Goal: Task Accomplishment & Management: Manage account settings

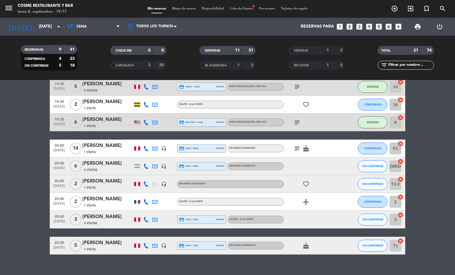
scroll to position [252, 0]
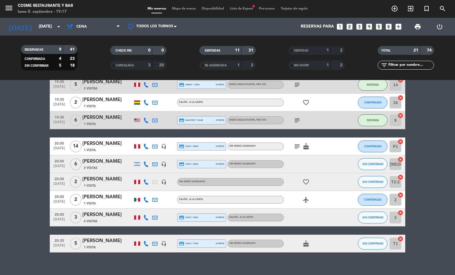
click at [161, 146] on icon "headset_mic" at bounding box center [163, 146] width 5 height 5
click at [17, 235] on bookings-row "18:47 [DATE] 2 [PERSON_NAME] exit_to_app Sin menú asignado SENTADA 11-1 cancel …" at bounding box center [227, 54] width 455 height 397
click at [178, 10] on span "Mapa de mesas" at bounding box center [184, 8] width 30 height 3
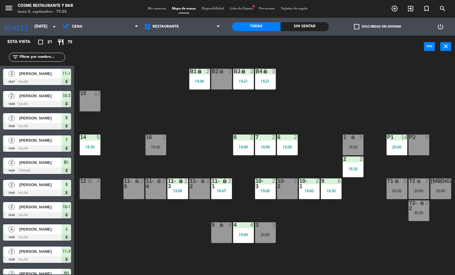
click at [148, 9] on span "Mis reservas" at bounding box center [156, 8] width 25 height 3
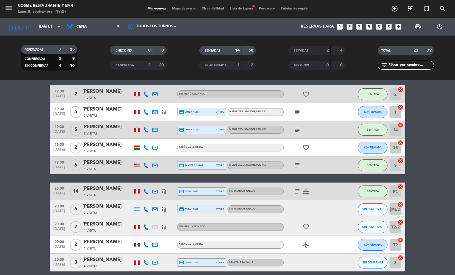
scroll to position [284, 0]
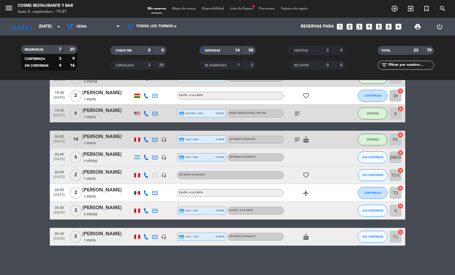
click at [295, 139] on icon "subject" at bounding box center [296, 139] width 7 height 7
click at [293, 110] on icon "subject" at bounding box center [296, 113] width 7 height 7
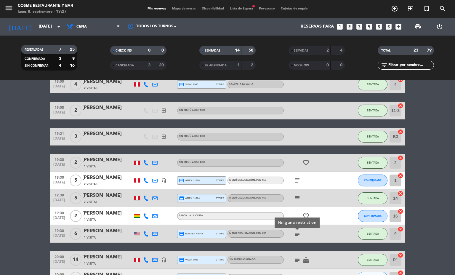
scroll to position [163, 0]
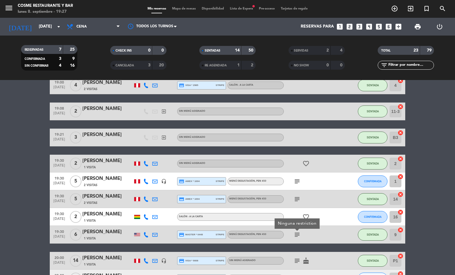
click at [293, 198] on icon "subject" at bounding box center [296, 198] width 7 height 7
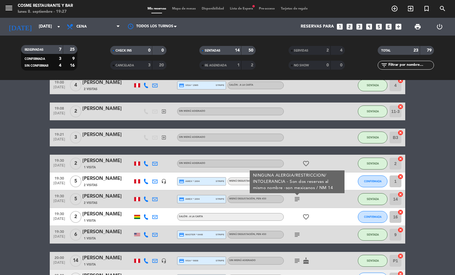
click at [294, 200] on icon "subject" at bounding box center [296, 198] width 7 height 7
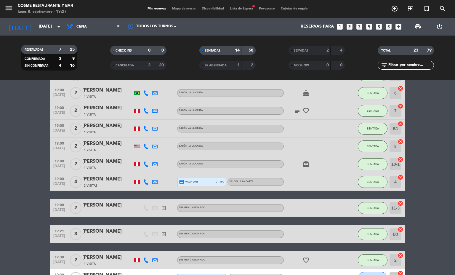
scroll to position [66, 0]
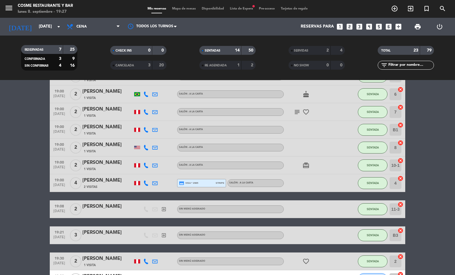
click at [293, 111] on icon "subject" at bounding box center [296, 111] width 7 height 7
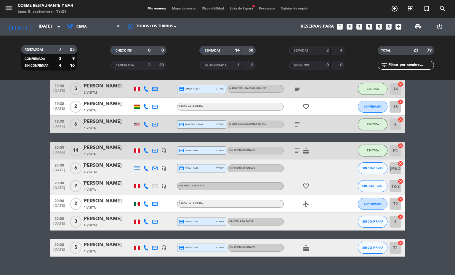
scroll to position [284, 0]
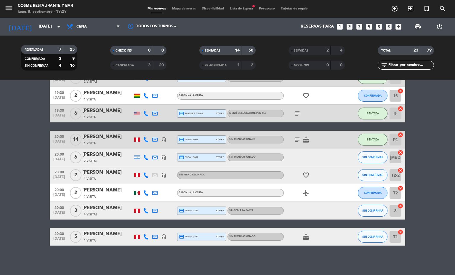
click at [162, 158] on icon "headset_mic" at bounding box center [163, 156] width 5 height 5
click at [161, 177] on icon "headset_mic" at bounding box center [163, 174] width 5 height 5
click at [159, 158] on div "headset_mic" at bounding box center [163, 156] width 9 height 17
click at [161, 155] on icon "headset_mic" at bounding box center [163, 156] width 5 height 5
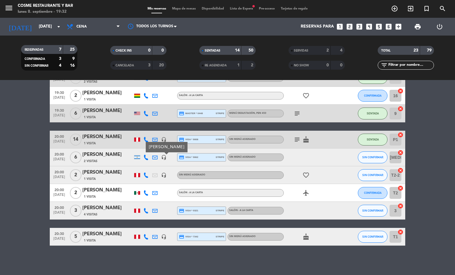
click at [149, 8] on span "Mis reservas" at bounding box center [156, 8] width 25 height 3
click at [179, 9] on span "Mapa de mesas" at bounding box center [184, 8] width 30 height 3
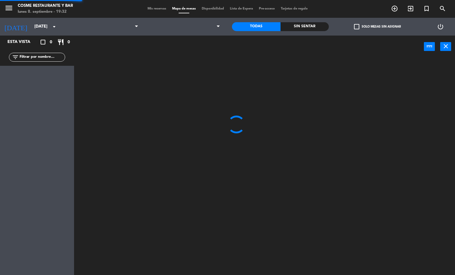
click at [152, 7] on span "Mis reservas" at bounding box center [156, 8] width 25 height 3
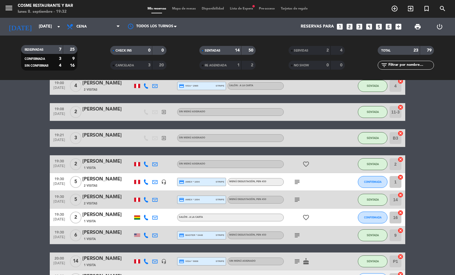
scroll to position [162, 0]
click at [181, 7] on span "Mapa de mesas" at bounding box center [184, 8] width 30 height 3
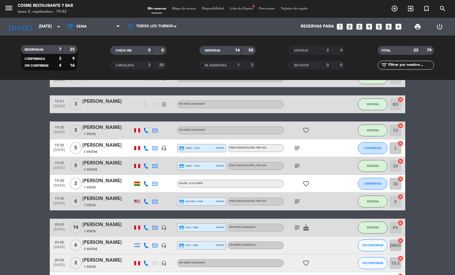
scroll to position [200, 0]
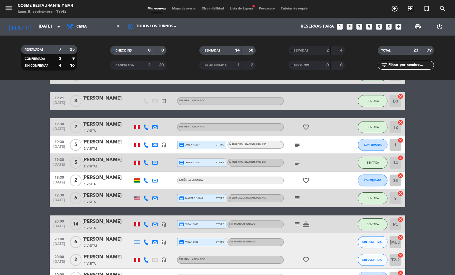
click at [179, 7] on span "Mapa de mesas" at bounding box center [184, 8] width 30 height 3
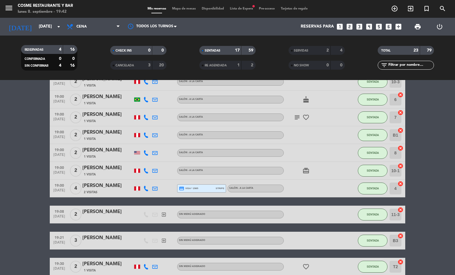
scroll to position [107, 0]
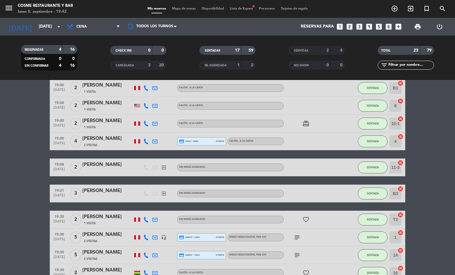
click at [295, 234] on icon "subject" at bounding box center [296, 237] width 7 height 7
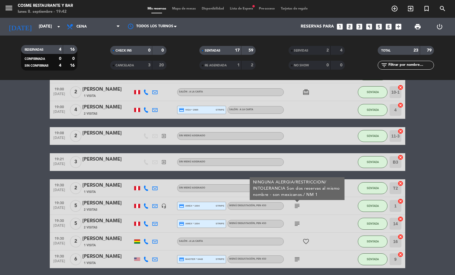
scroll to position [142, 0]
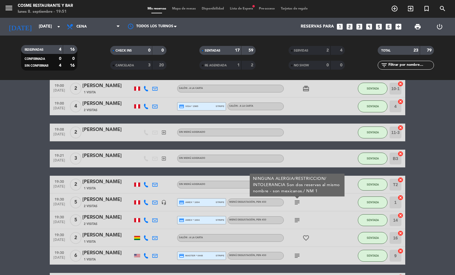
click at [193, 9] on span "Mapa de mesas" at bounding box center [184, 8] width 30 height 3
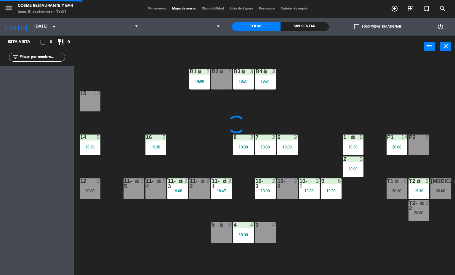
click at [162, 9] on span "Mis reservas" at bounding box center [156, 8] width 25 height 3
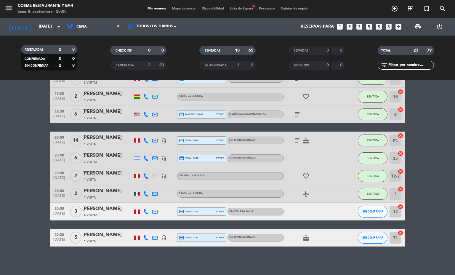
scroll to position [266, 0]
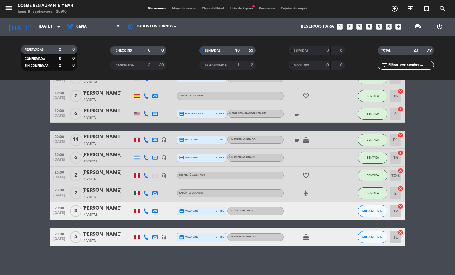
click at [0, 199] on bookings-row "18:47 [DATE] 2 [PERSON_NAME] exit_to_app Sin menú asignado SENTADA 11-1 cancel …" at bounding box center [227, 43] width 455 height 405
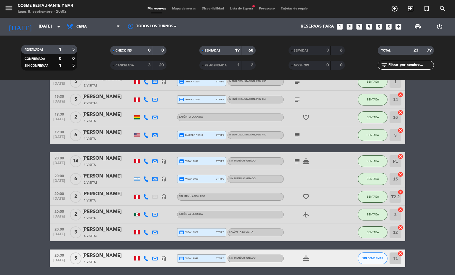
scroll to position [267, 0]
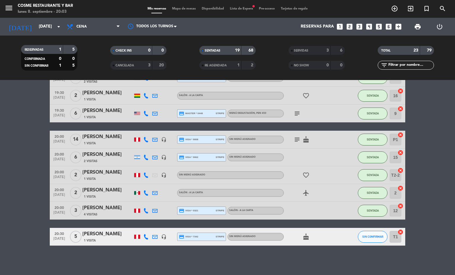
click at [161, 156] on icon "headset_mic" at bounding box center [163, 156] width 5 height 5
click at [24, 185] on bookings-row "18:47 [DATE] 2 [PERSON_NAME] exit_to_app Sin menú asignado SENTADA 11-1 cancel …" at bounding box center [227, 42] width 455 height 405
click at [239, 9] on span "Lista de Espera fiber_manual_record" at bounding box center [241, 8] width 29 height 3
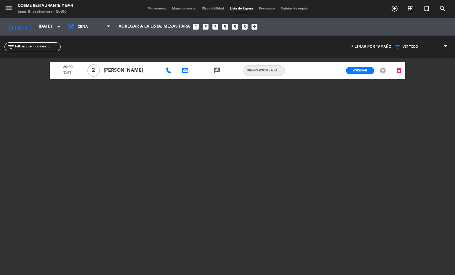
click at [151, 8] on span "Mis reservas" at bounding box center [156, 8] width 25 height 3
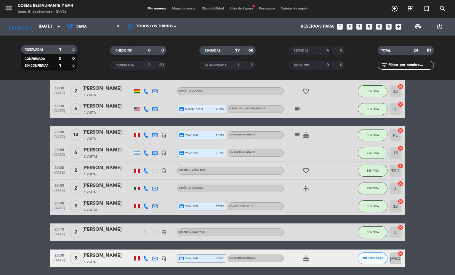
scroll to position [267, 0]
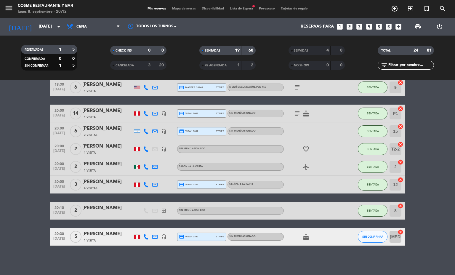
click at [186, 7] on span "Mapa de mesas" at bounding box center [184, 8] width 30 height 3
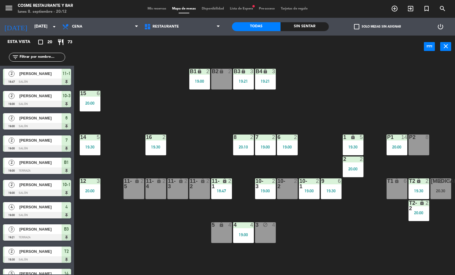
click at [91, 185] on div "12 3 20:00" at bounding box center [90, 188] width 21 height 21
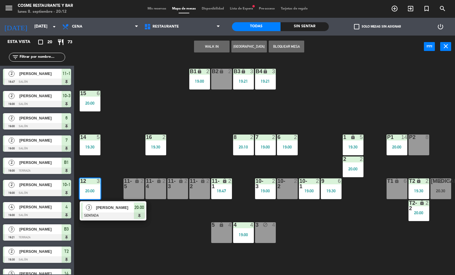
click at [120, 215] on div at bounding box center [113, 215] width 64 height 7
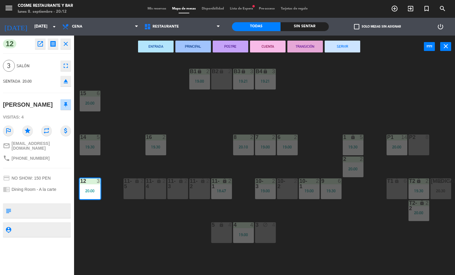
click at [164, 236] on div "menu [PERSON_NAME] Restaurante y Bar [DATE] 8. septiembre - 20:12 Mis reservas …" at bounding box center [227, 137] width 455 height 275
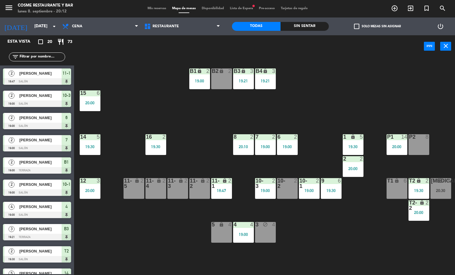
scroll to position [91, 0]
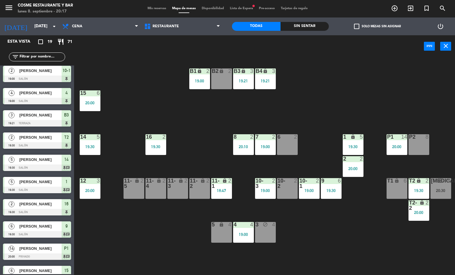
click at [269, 146] on div "19:00" at bounding box center [265, 146] width 21 height 4
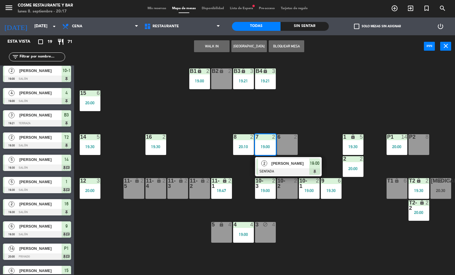
click at [280, 163] on span "[PERSON_NAME]" at bounding box center [290, 163] width 38 height 6
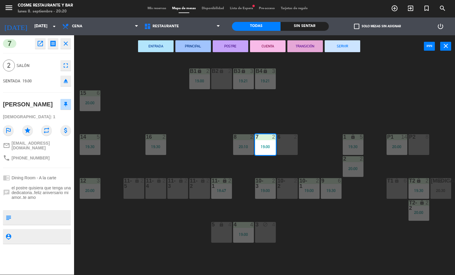
click at [145, 8] on span "Mis reservas" at bounding box center [156, 8] width 25 height 3
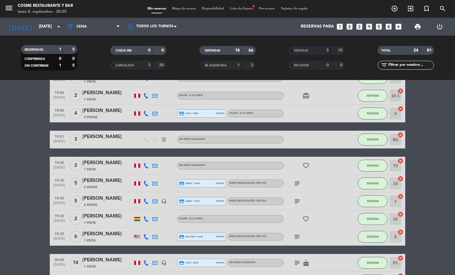
scroll to position [249, 0]
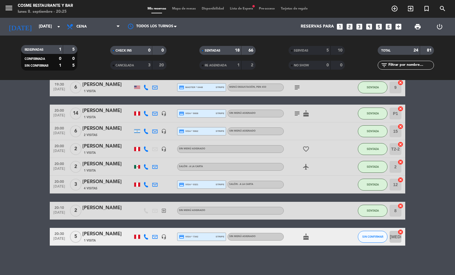
click at [178, 9] on span "Mapa de mesas" at bounding box center [184, 8] width 30 height 3
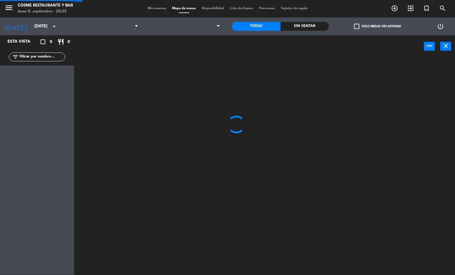
click at [147, 7] on span "Mis reservas" at bounding box center [156, 8] width 25 height 3
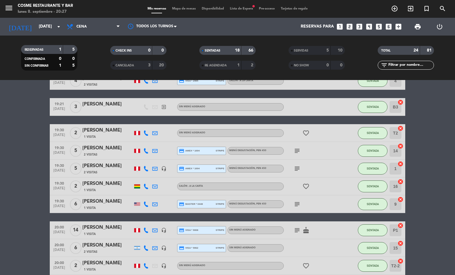
scroll to position [125, 0]
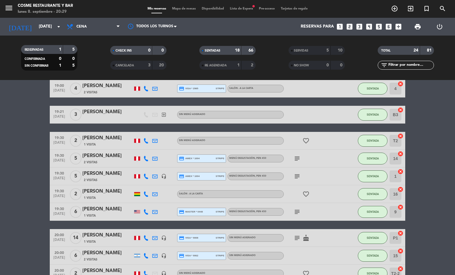
click at [64, 212] on div "19:30 [DATE]" at bounding box center [59, 211] width 19 height 17
click at [35, 251] on bookings-row "18:47 [DATE] 2 [PERSON_NAME] exit_to_app Sin menú asignado SENTADA 11-1 cancel …" at bounding box center [227, 176] width 455 height 387
click at [54, 155] on span "19:30" at bounding box center [59, 155] width 15 height 7
click at [101, 160] on div "2 Visitas" at bounding box center [107, 162] width 50 height 5
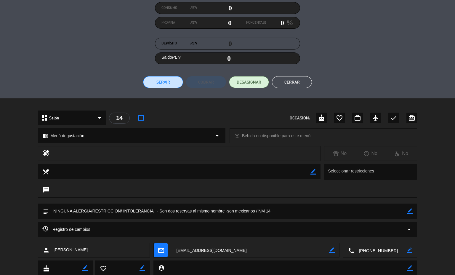
scroll to position [113, 0]
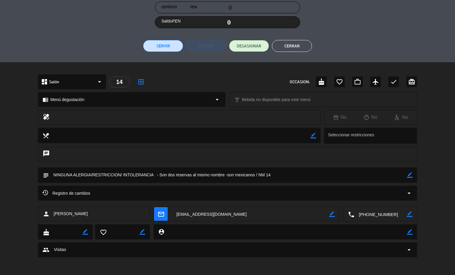
click at [205, 193] on div "Registro de cambios arrow_drop_down" at bounding box center [227, 192] width 370 height 7
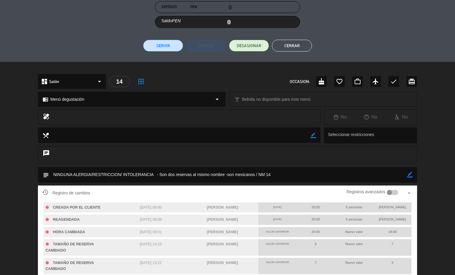
click at [290, 45] on button "Cerrar" at bounding box center [292, 46] width 40 height 12
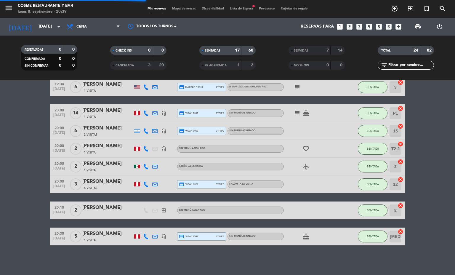
scroll to position [213, 0]
click at [182, 9] on span "Mapa de mesas" at bounding box center [184, 8] width 30 height 3
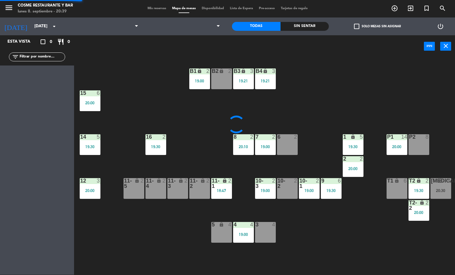
click at [149, 8] on span "Mis reservas" at bounding box center [156, 8] width 25 height 3
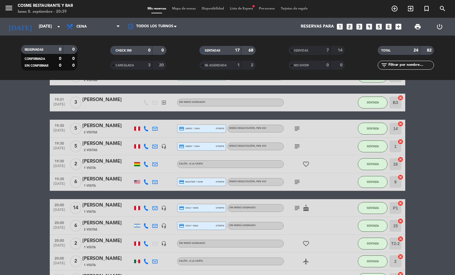
scroll to position [213, 0]
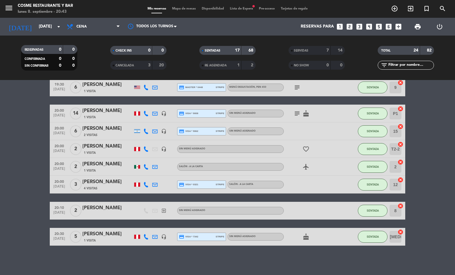
click at [189, 9] on span "Mapa de mesas" at bounding box center [184, 8] width 30 height 3
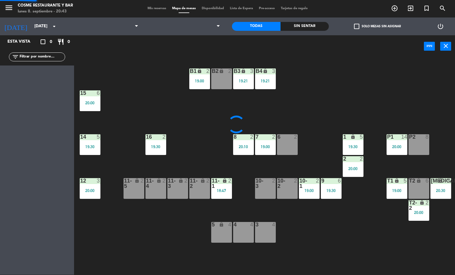
click at [150, 10] on div "Mis reservas Mapa de mesas Disponibilidad Lista de Espera Pre-acceso Tarjetas d…" at bounding box center [227, 8] width 166 height 5
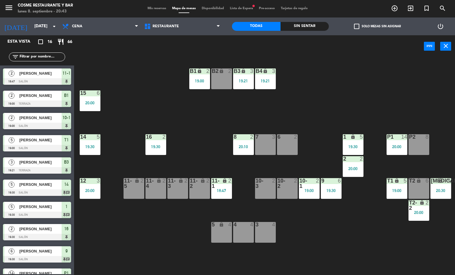
click at [409, 208] on div "T2-2" at bounding box center [409, 205] width 0 height 11
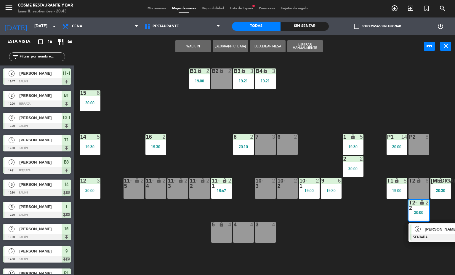
click at [435, 229] on span "[PERSON_NAME]" at bounding box center [443, 229] width 38 height 6
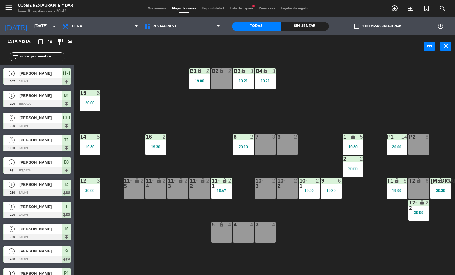
click at [368, 234] on div "B1 lock 2 19:00 B2 lock 2 B3 lock 3 19:21 B4 lock 3 19:21 15 6 20:00 14 5 19:30…" at bounding box center [266, 166] width 376 height 217
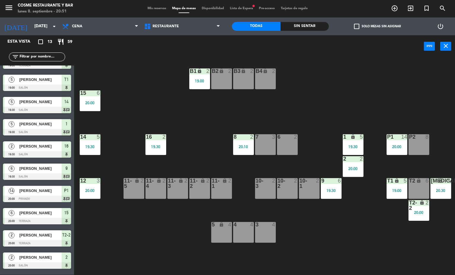
click at [151, 6] on div "Mis reservas Mapa de mesas Disponibilidad Lista de Espera fiber_manual_record P…" at bounding box center [227, 8] width 166 height 5
click at [153, 7] on span "Mis reservas" at bounding box center [156, 8] width 25 height 3
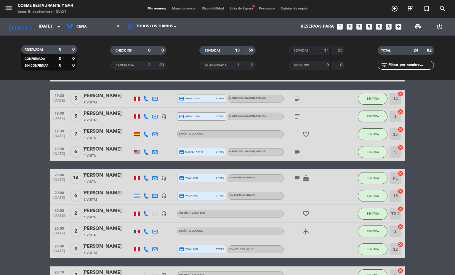
scroll to position [126, 0]
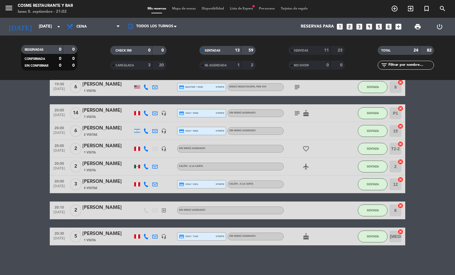
click at [181, 7] on span "Mapa de mesas" at bounding box center [184, 8] width 30 height 3
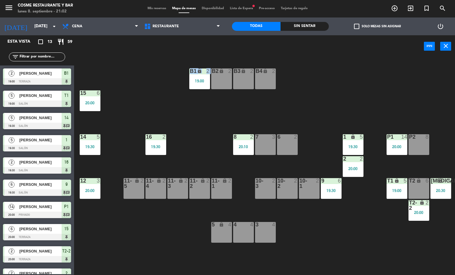
drag, startPoint x: 186, startPoint y: 97, endPoint x: 180, endPoint y: 62, distance: 34.8
click at [180, 62] on div "B1 lock 2 19:00 B2 lock 2 B3 lock 2 B4 lock 2 15 6 20:00 14 5 19:30 8 2 20:10 7…" at bounding box center [266, 166] width 376 height 217
drag, startPoint x: 179, startPoint y: 62, endPoint x: 266, endPoint y: 97, distance: 93.0
click at [266, 97] on div "B1 lock 2 19:00 B2 lock 2 B3 lock 2 B4 lock 2 15 6 20:00 14 5 19:30 8 2 20:10 7…" at bounding box center [266, 166] width 376 height 217
click at [313, 86] on div "B1 lock 2 19:00 B2 lock 2 B3 lock 2 B4 lock 2 15 6 20:00 14 5 19:30 8 2 20:10 7…" at bounding box center [266, 166] width 376 height 217
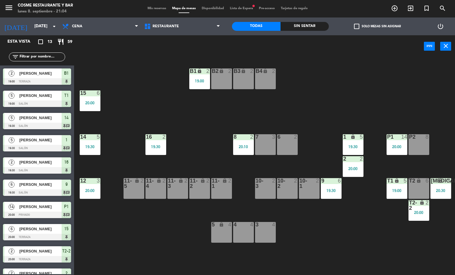
click at [157, 4] on div "menu [PERSON_NAME] Restaurante y Bar [DATE] 8. septiembre - 21:04 Mis reservas …" at bounding box center [227, 9] width 455 height 18
click at [157, 7] on span "Mis reservas" at bounding box center [156, 8] width 25 height 3
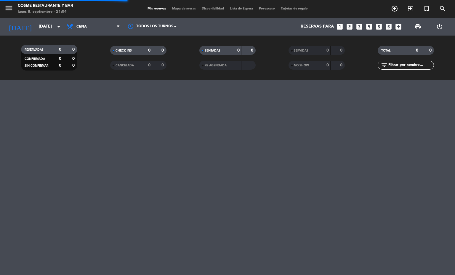
click at [187, 7] on span "Mapa de mesas" at bounding box center [184, 8] width 30 height 3
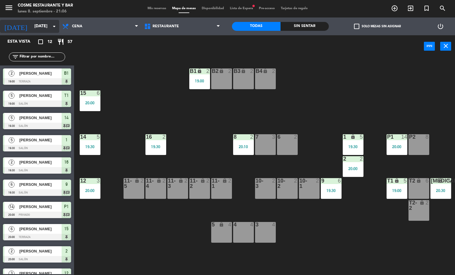
click at [31, 24] on input "[DATE]" at bounding box center [59, 26] width 56 height 11
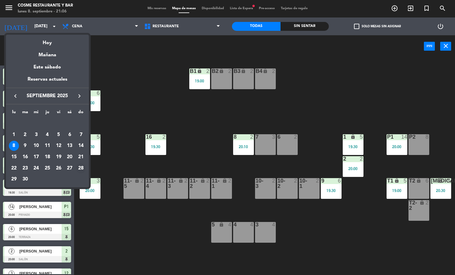
click at [81, 168] on div "28" at bounding box center [81, 168] width 10 height 10
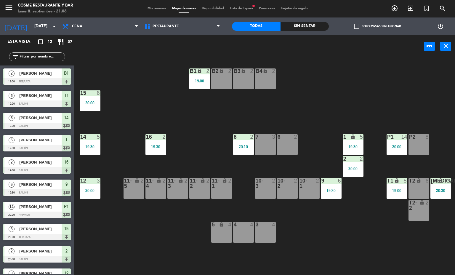
type input "[DATE]"
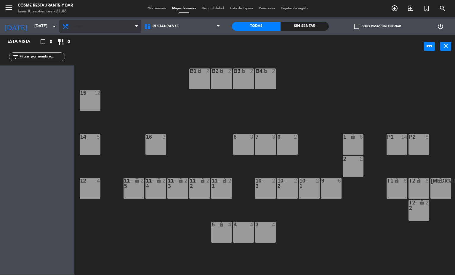
click at [96, 22] on span "Cena" at bounding box center [100, 26] width 82 height 13
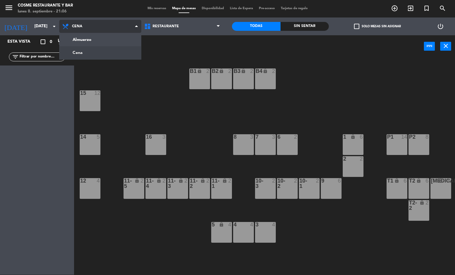
click at [104, 42] on ng-component "menu [PERSON_NAME] Restaurante y Bar [DATE] 8. septiembre - 21:06 Mis reservas …" at bounding box center [227, 137] width 455 height 275
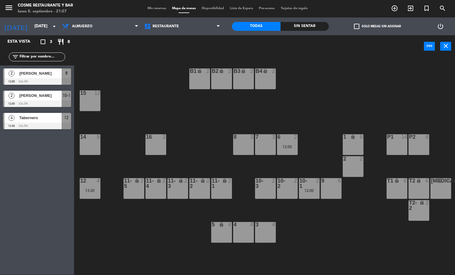
click at [154, 7] on span "Mis reservas" at bounding box center [156, 8] width 25 height 3
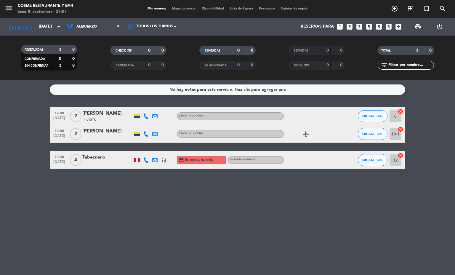
click at [154, 157] on icon at bounding box center [154, 159] width 5 height 5
click at [192, 222] on div "No hay notas para este servicio. Haz clic para agregar una 12:00 [DATE] 2 [PERS…" at bounding box center [227, 177] width 455 height 195
click at [47, 28] on input "[DATE]" at bounding box center [64, 26] width 56 height 11
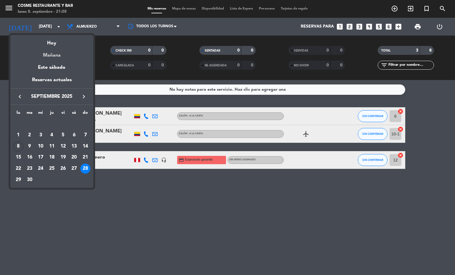
click at [53, 55] on div "Mañana" at bounding box center [51, 53] width 83 height 12
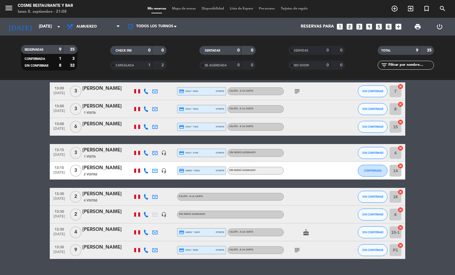
scroll to position [38, 0]
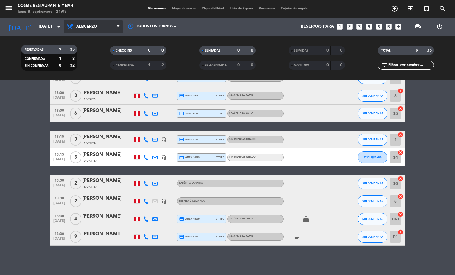
click at [103, 23] on span "Almuerzo" at bounding box center [93, 26] width 59 height 13
click at [98, 68] on div "menu [PERSON_NAME] Restaurante y Bar [DATE] 8. septiembre - 21:08 Mis reservas …" at bounding box center [227, 40] width 455 height 80
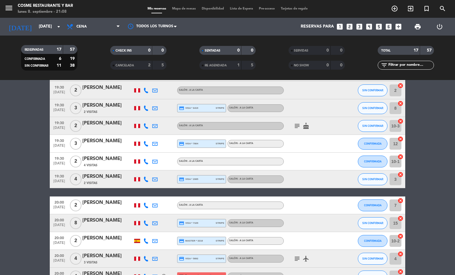
scroll to position [171, 0]
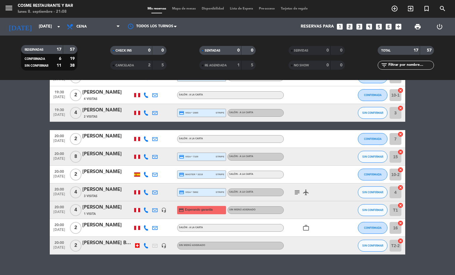
click at [161, 212] on icon "headset_mic" at bounding box center [163, 209] width 5 height 5
click at [0, 158] on bookings-row "19:00 [DATE] 4 Adip Numa credit_card visa * 7174 stripe Salón - A la carta SIN …" at bounding box center [227, 95] width 455 height 318
click at [293, 194] on icon "subject" at bounding box center [296, 192] width 7 height 7
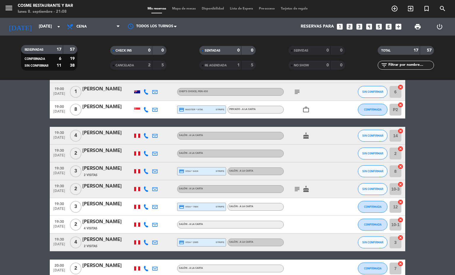
scroll to position [38, 0]
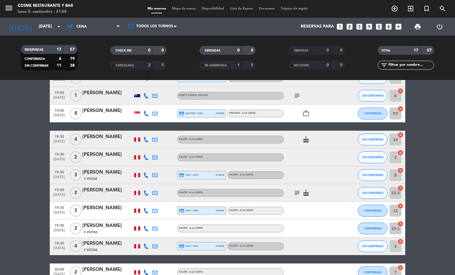
click at [293, 194] on icon "subject" at bounding box center [296, 192] width 7 height 7
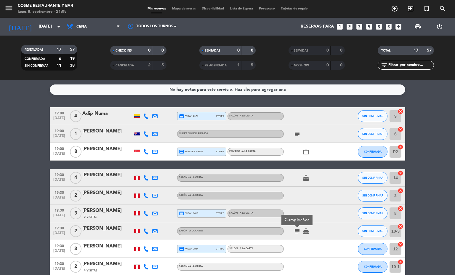
click at [295, 133] on icon "subject" at bounding box center [296, 133] width 7 height 7
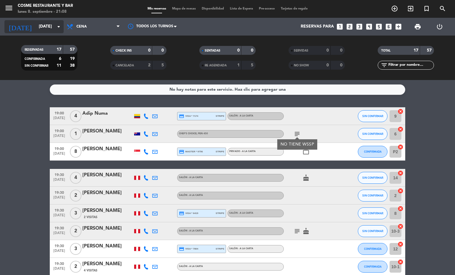
click at [45, 29] on input "[DATE]" at bounding box center [64, 26] width 56 height 11
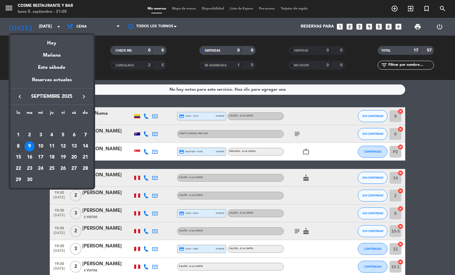
click at [41, 144] on div "10" at bounding box center [41, 146] width 10 height 10
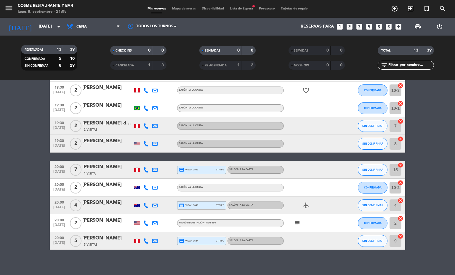
scroll to position [109, 0]
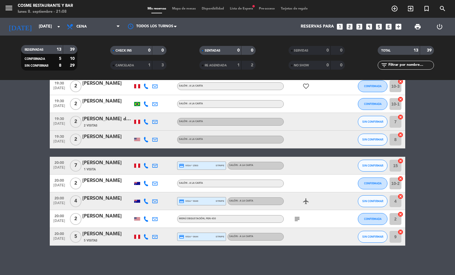
click at [295, 217] on icon "subject" at bounding box center [296, 218] width 7 height 7
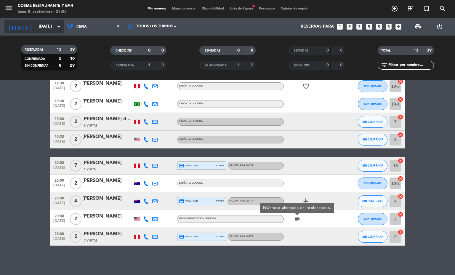
click at [46, 30] on input "[DATE]" at bounding box center [64, 26] width 56 height 11
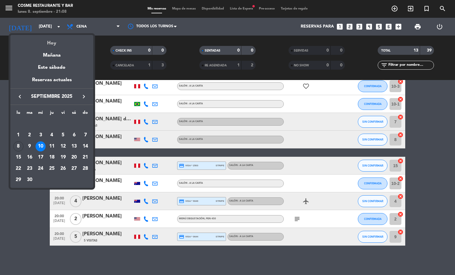
click at [51, 42] on div "Hoy" at bounding box center [51, 41] width 83 height 12
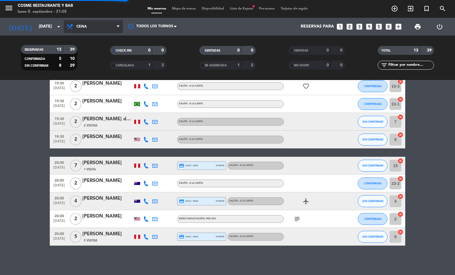
click at [83, 28] on span "Cena" at bounding box center [81, 27] width 10 height 4
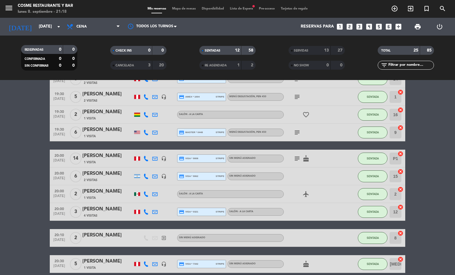
scroll to position [0, 0]
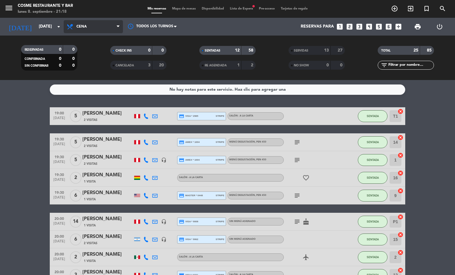
click at [93, 24] on span "Cena" at bounding box center [93, 26] width 59 height 13
click at [36, 24] on input "[DATE]" at bounding box center [64, 26] width 56 height 11
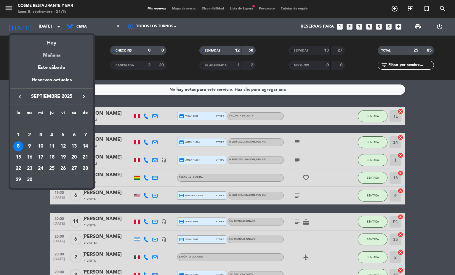
click at [57, 54] on div "Mañana" at bounding box center [51, 53] width 83 height 12
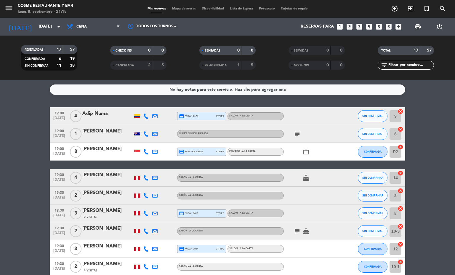
click at [293, 135] on icon "subject" at bounding box center [296, 133] width 7 height 7
click at [0, 188] on bookings-row "19:00 [DATE] 4 Adip Numa credit_card visa * 7174 stripe Salón - A la carta SIN …" at bounding box center [227, 266] width 455 height 318
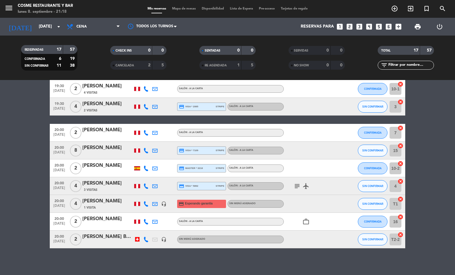
scroll to position [180, 0]
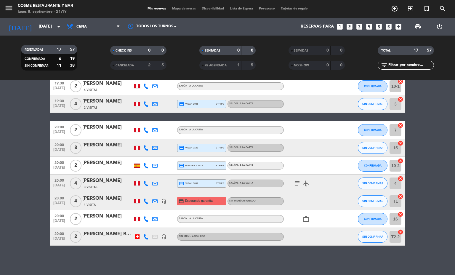
click at [160, 205] on div "headset_mic" at bounding box center [163, 200] width 9 height 17
click at [161, 201] on icon "headset_mic" at bounding box center [163, 200] width 5 height 5
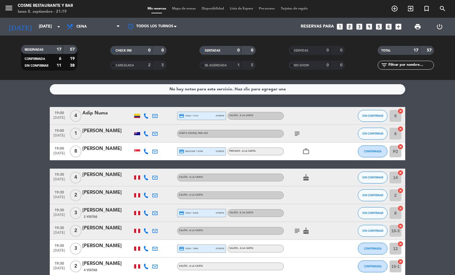
scroll to position [0, 0]
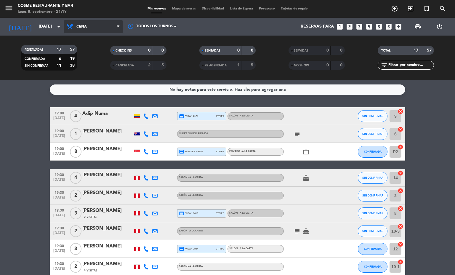
click at [71, 24] on icon at bounding box center [70, 26] width 9 height 7
click at [93, 51] on div "menu [PERSON_NAME] Restaurante y Bar [DATE] 8. septiembre - 21:19 Mis reservas …" at bounding box center [227, 40] width 455 height 80
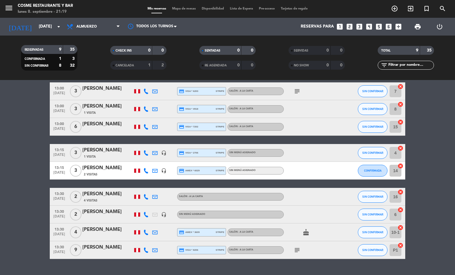
scroll to position [38, 0]
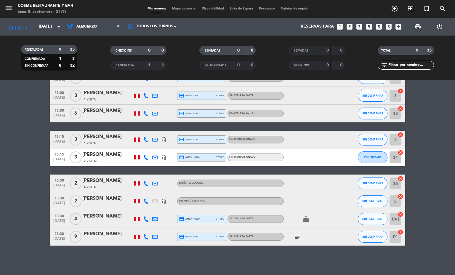
click at [296, 237] on icon "subject" at bounding box center [296, 236] width 7 height 7
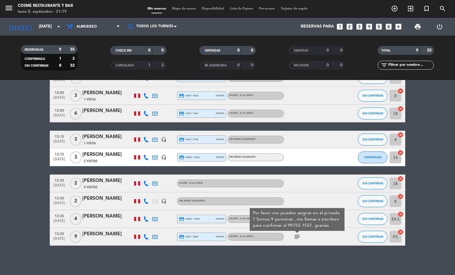
click at [296, 237] on icon "subject" at bounding box center [296, 236] width 7 height 7
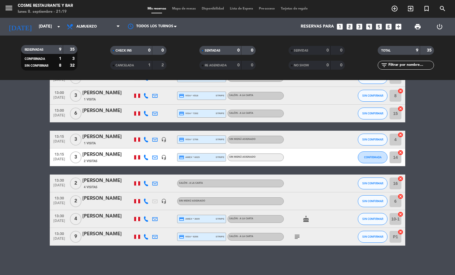
click at [22, 20] on div "[DATE] [DATE] arrow_drop_down" at bounding box center [33, 27] width 59 height 18
click at [36, 25] on input "[DATE]" at bounding box center [64, 26] width 56 height 11
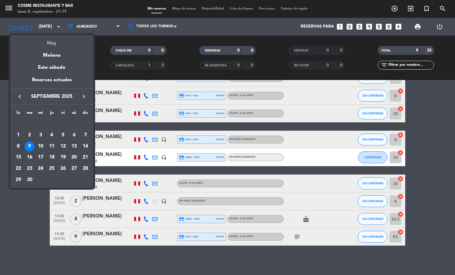
click at [38, 36] on div "Hoy" at bounding box center [51, 41] width 83 height 12
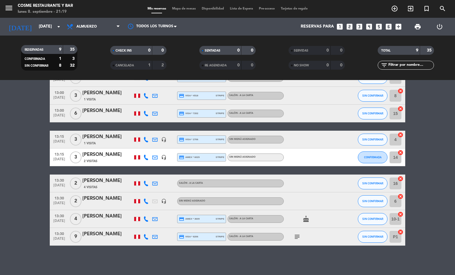
type input "[DATE]"
click at [99, 23] on span "Almuerzo" at bounding box center [93, 26] width 59 height 13
click at [98, 68] on div "menu [PERSON_NAME] Restaurante y Bar [DATE] 8. septiembre - 21:19 Mis reservas …" at bounding box center [227, 40] width 455 height 80
